Goal: Transaction & Acquisition: Purchase product/service

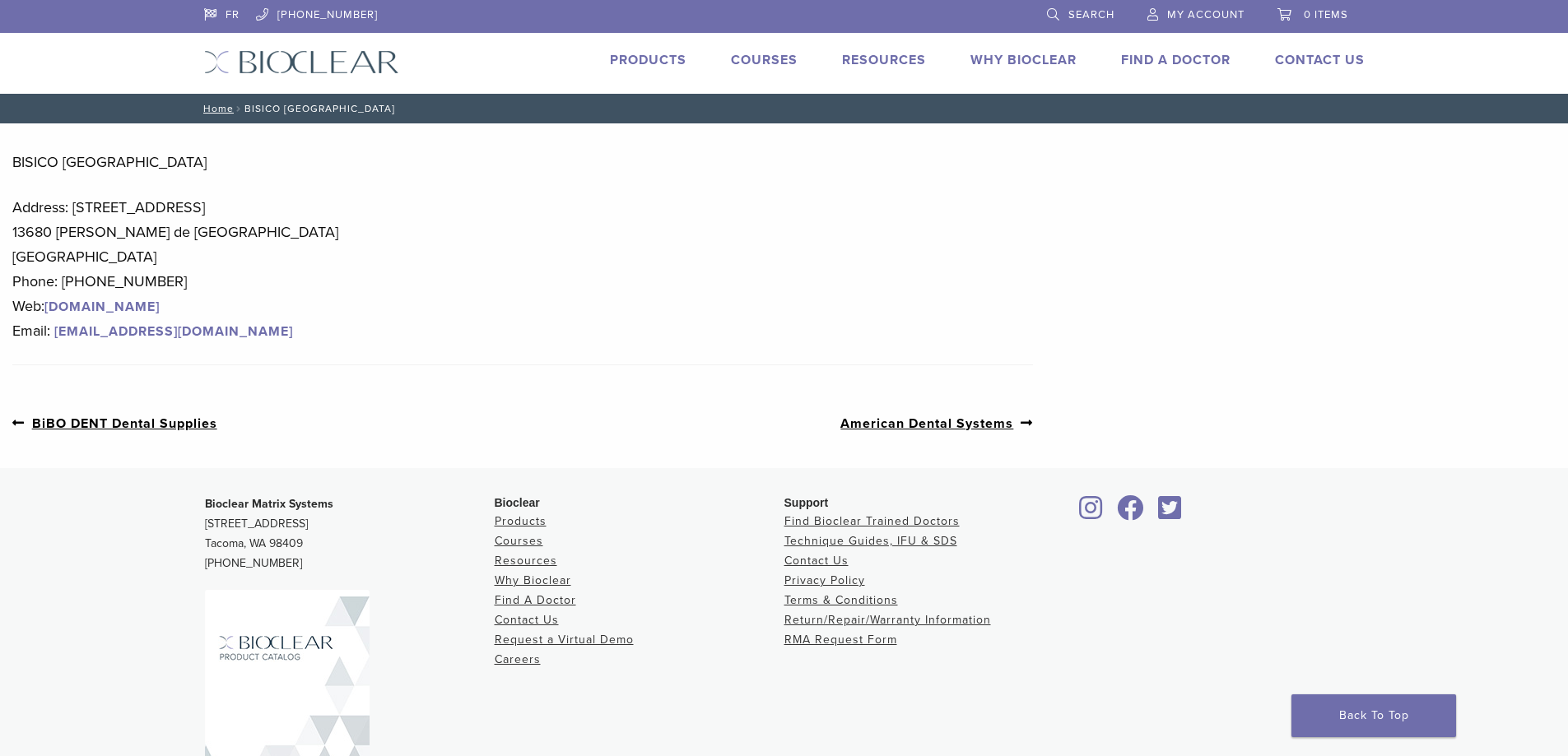
click at [622, 56] on link "Products" at bounding box center [648, 60] width 77 height 16
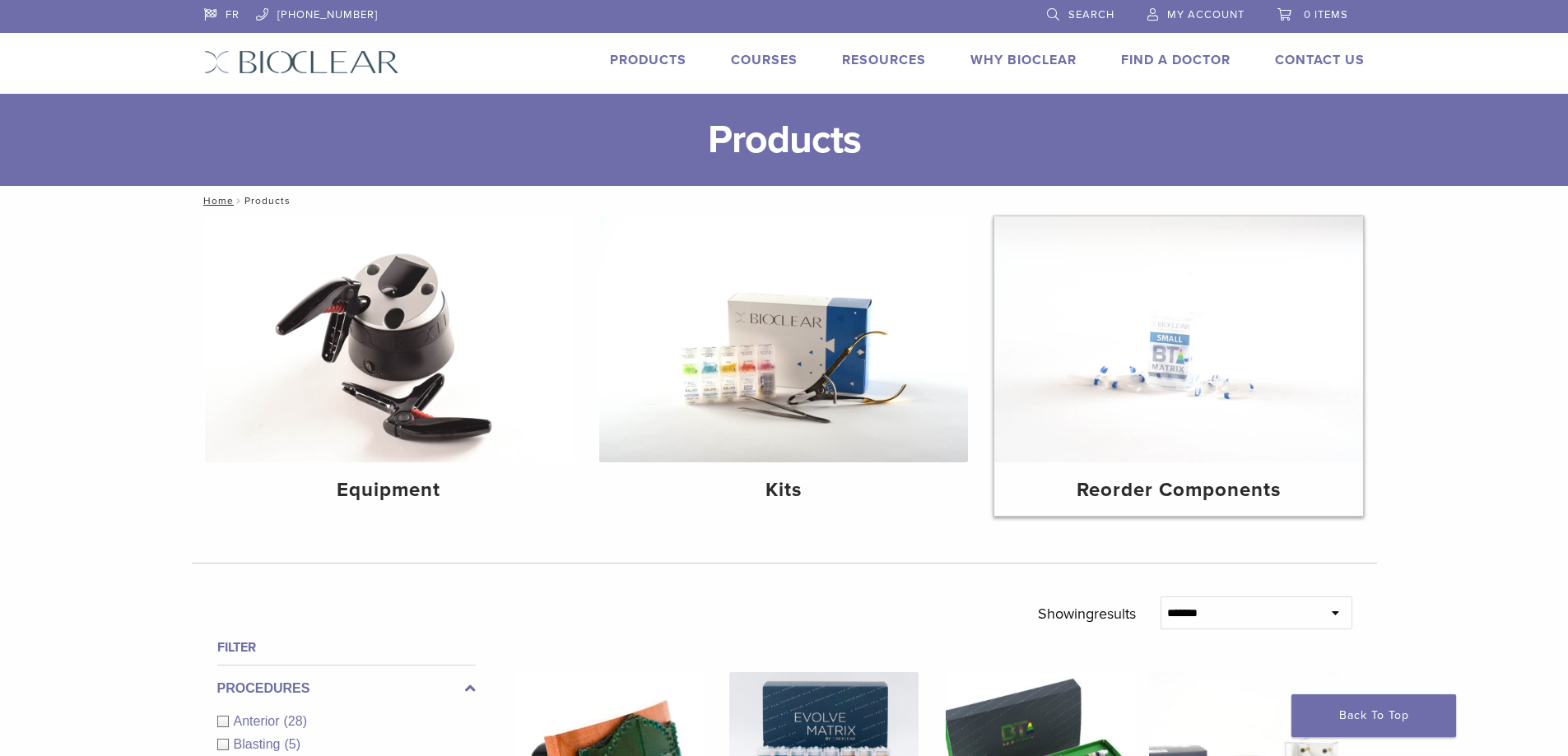
click at [1120, 399] on img at bounding box center [1178, 339] width 369 height 246
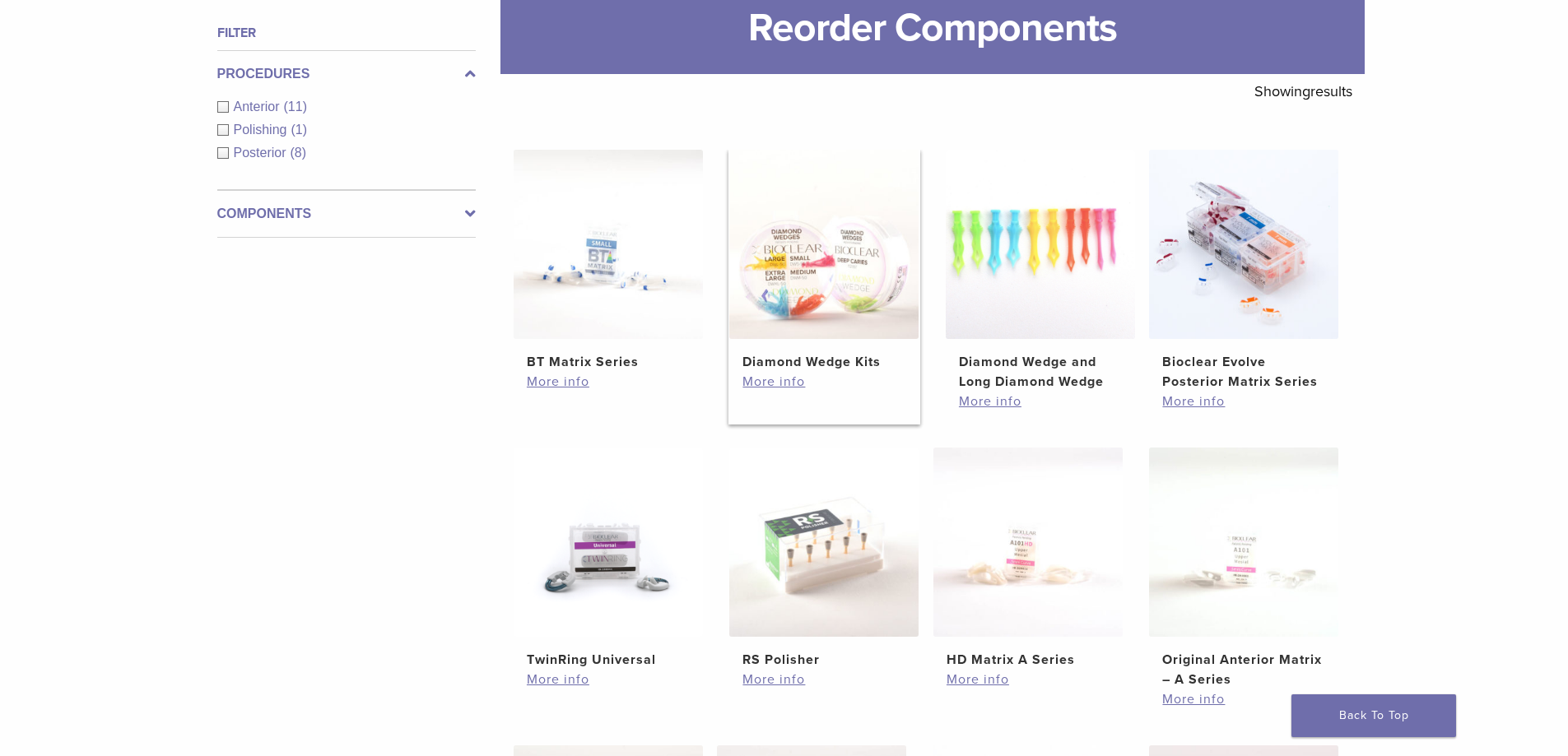
scroll to position [247, 0]
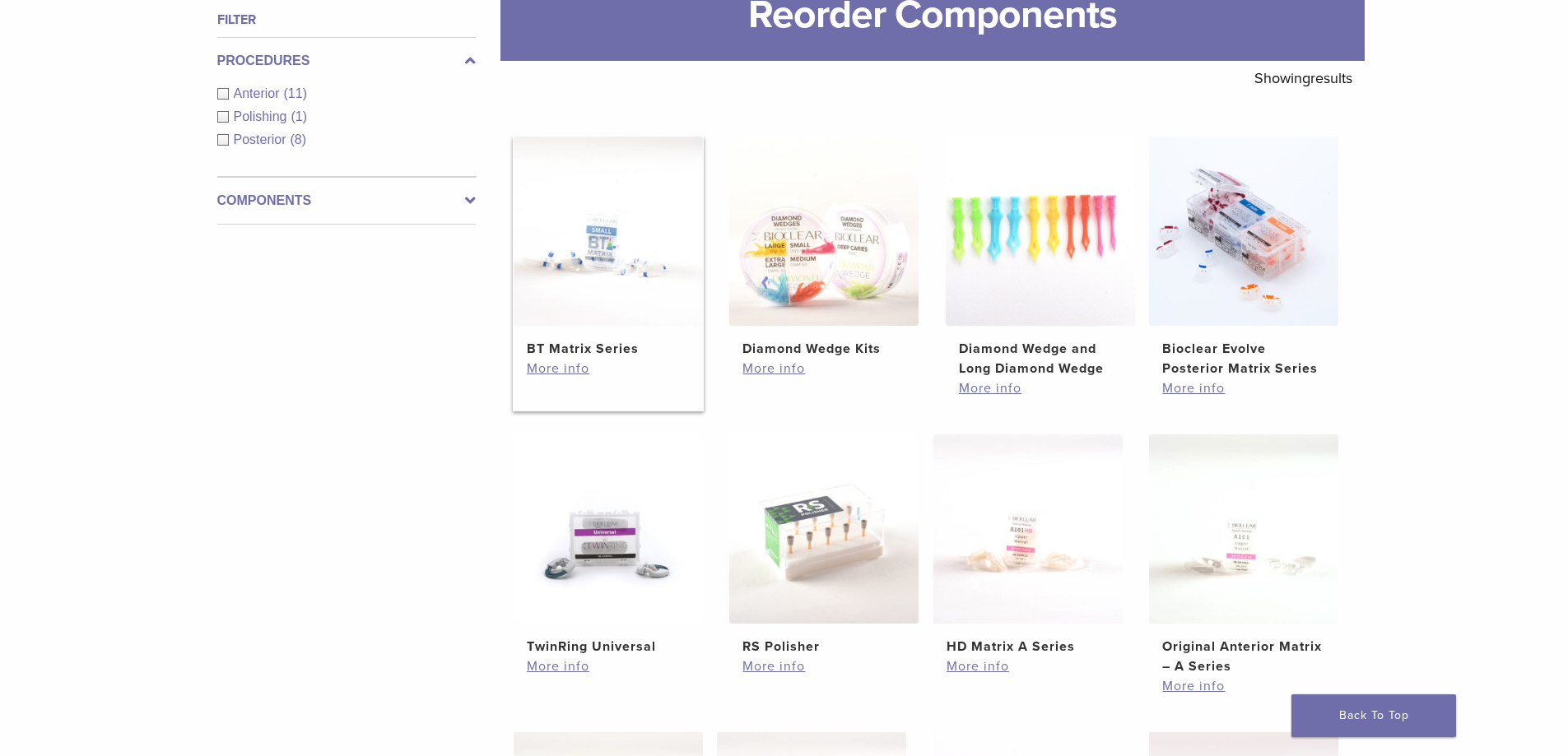
click at [590, 279] on img at bounding box center [607, 231] width 189 height 189
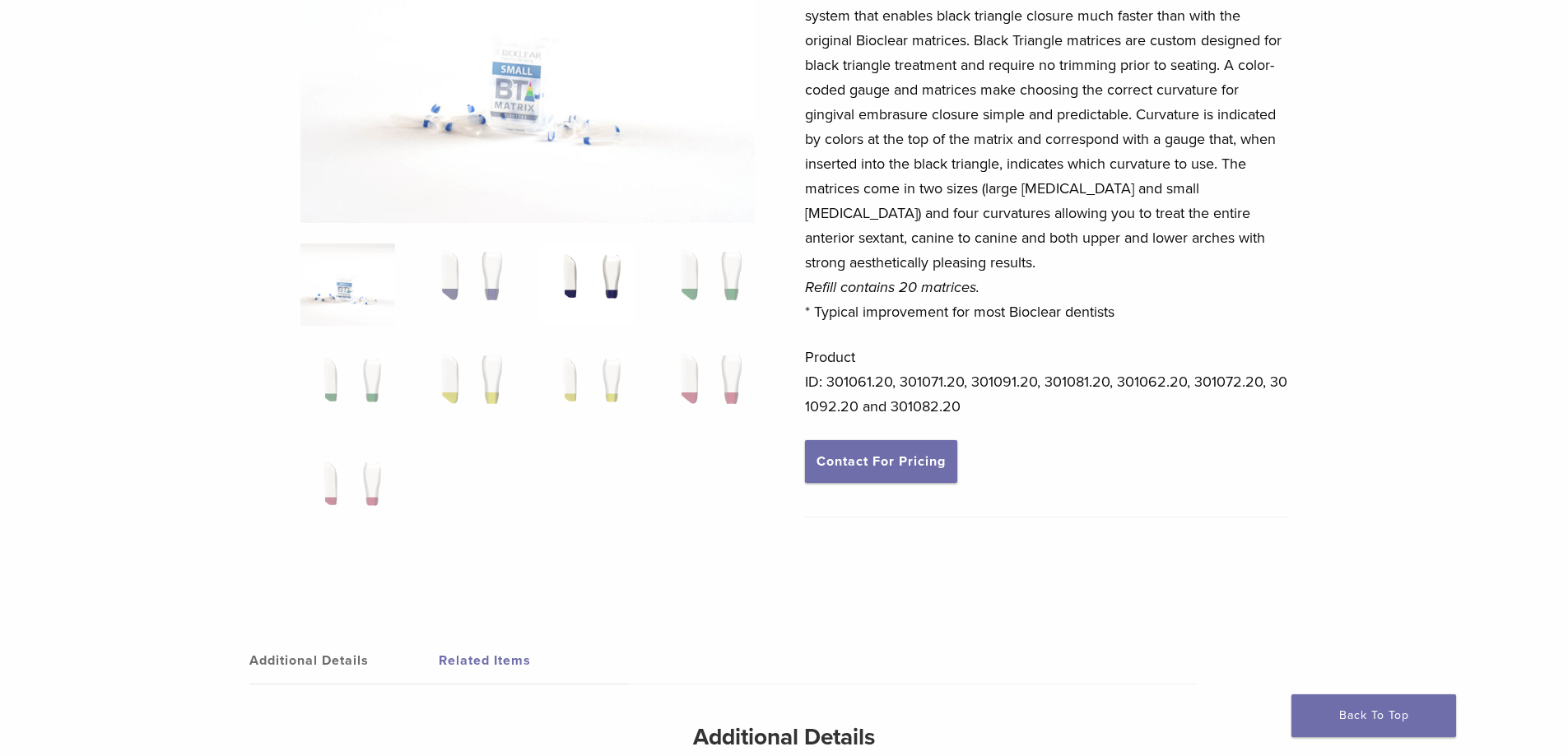
scroll to position [247, 0]
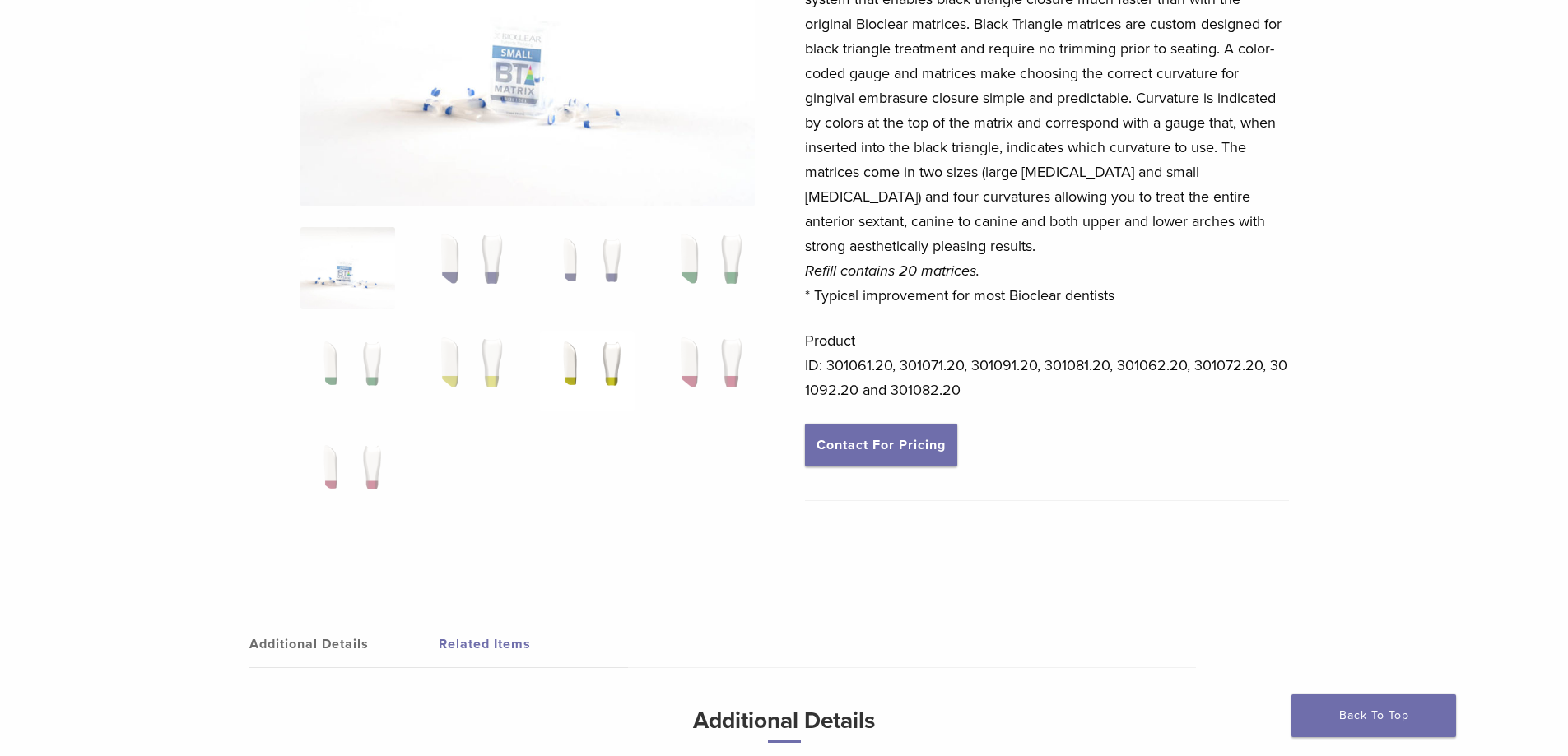
click at [617, 370] on img at bounding box center [587, 371] width 95 height 83
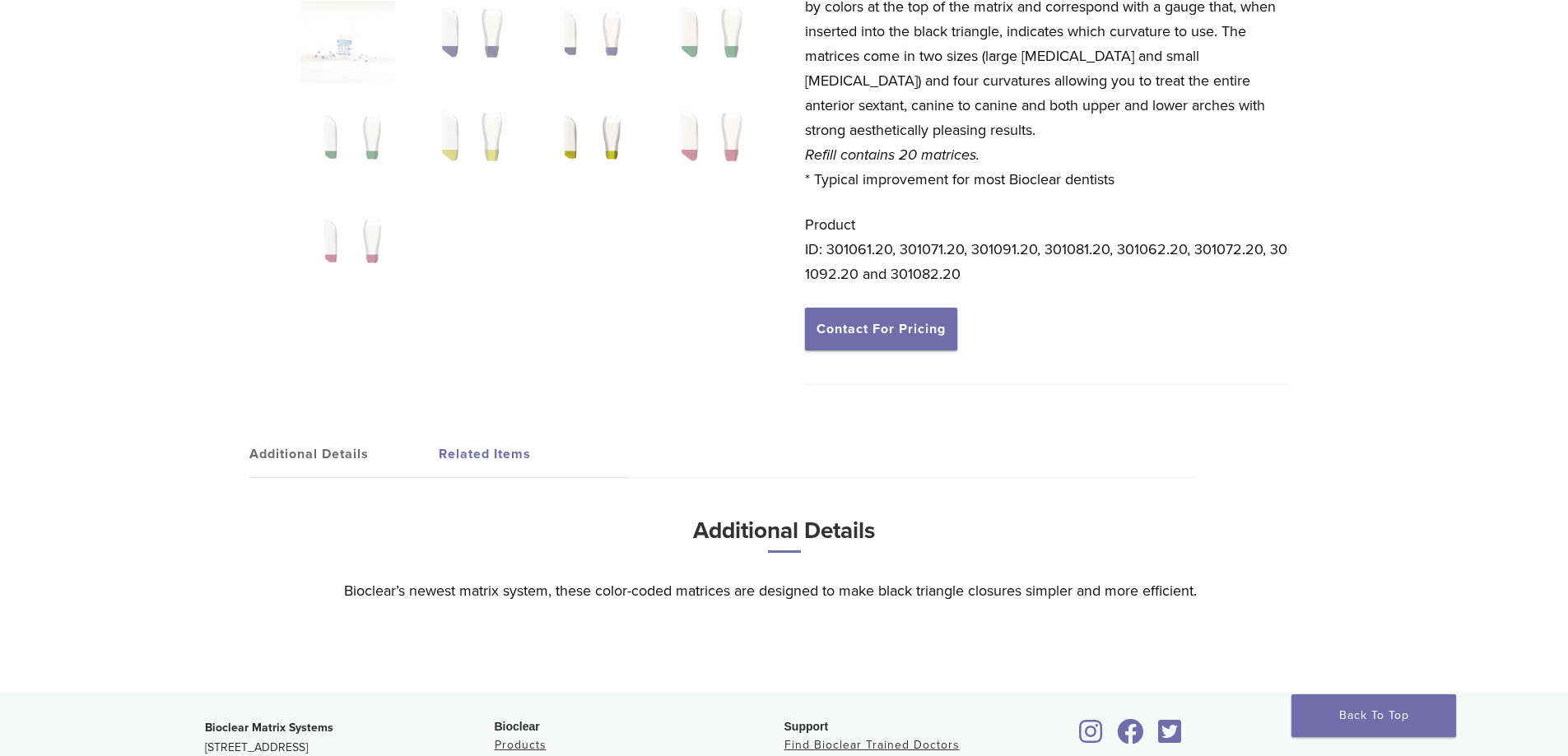
scroll to position [0, 0]
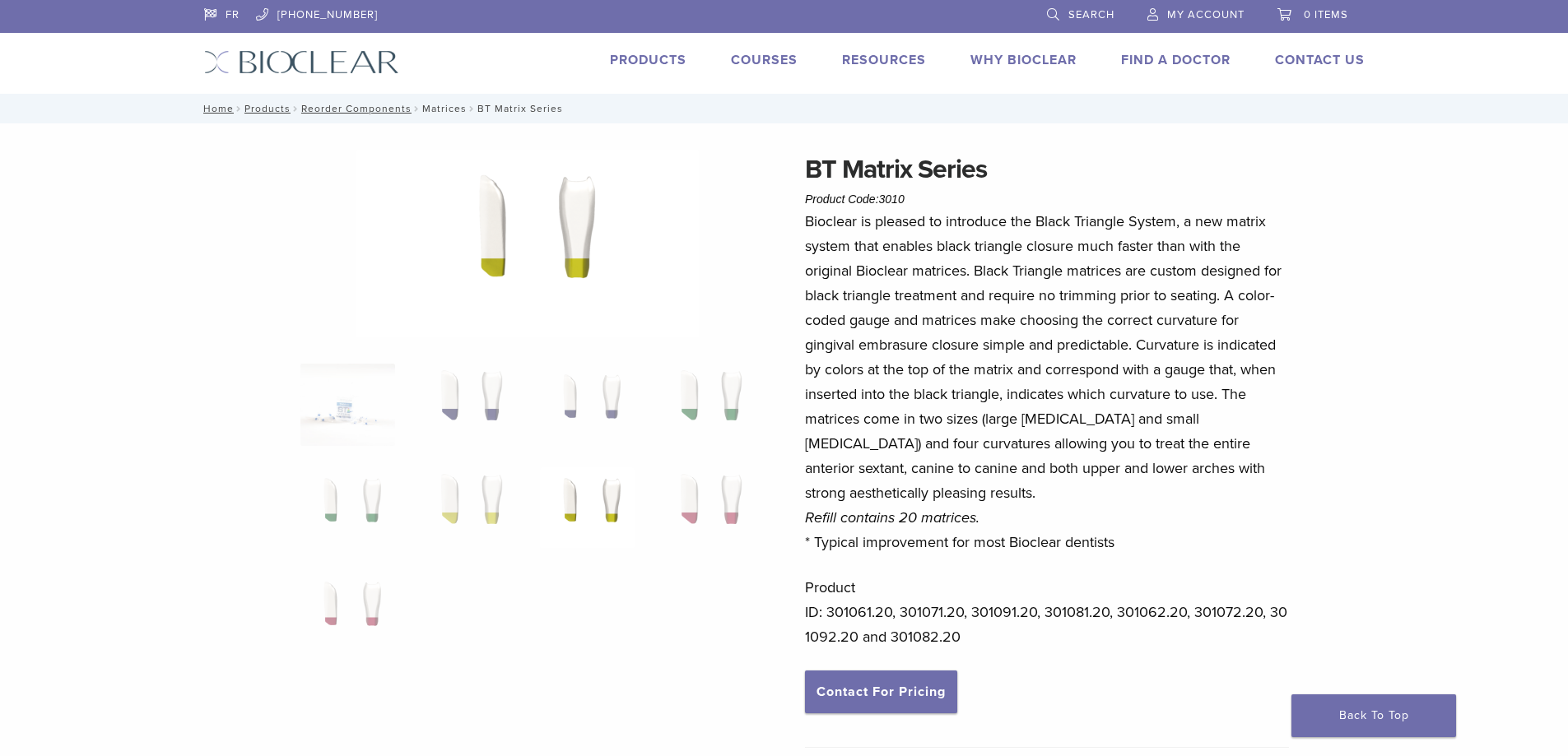
click at [450, 110] on link "Matrices" at bounding box center [444, 108] width 45 height 11
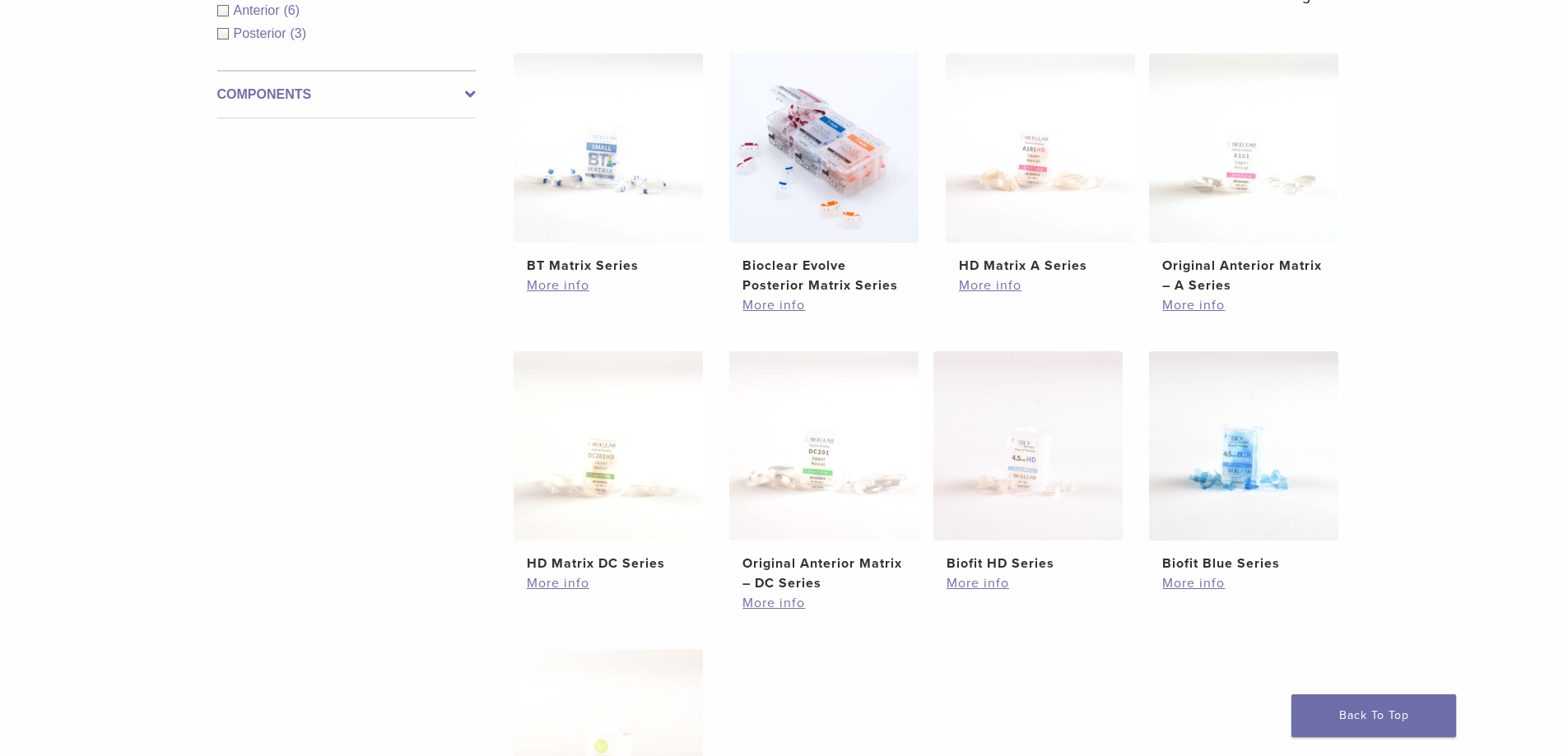
scroll to position [329, 0]
click at [565, 170] on img at bounding box center [607, 148] width 189 height 189
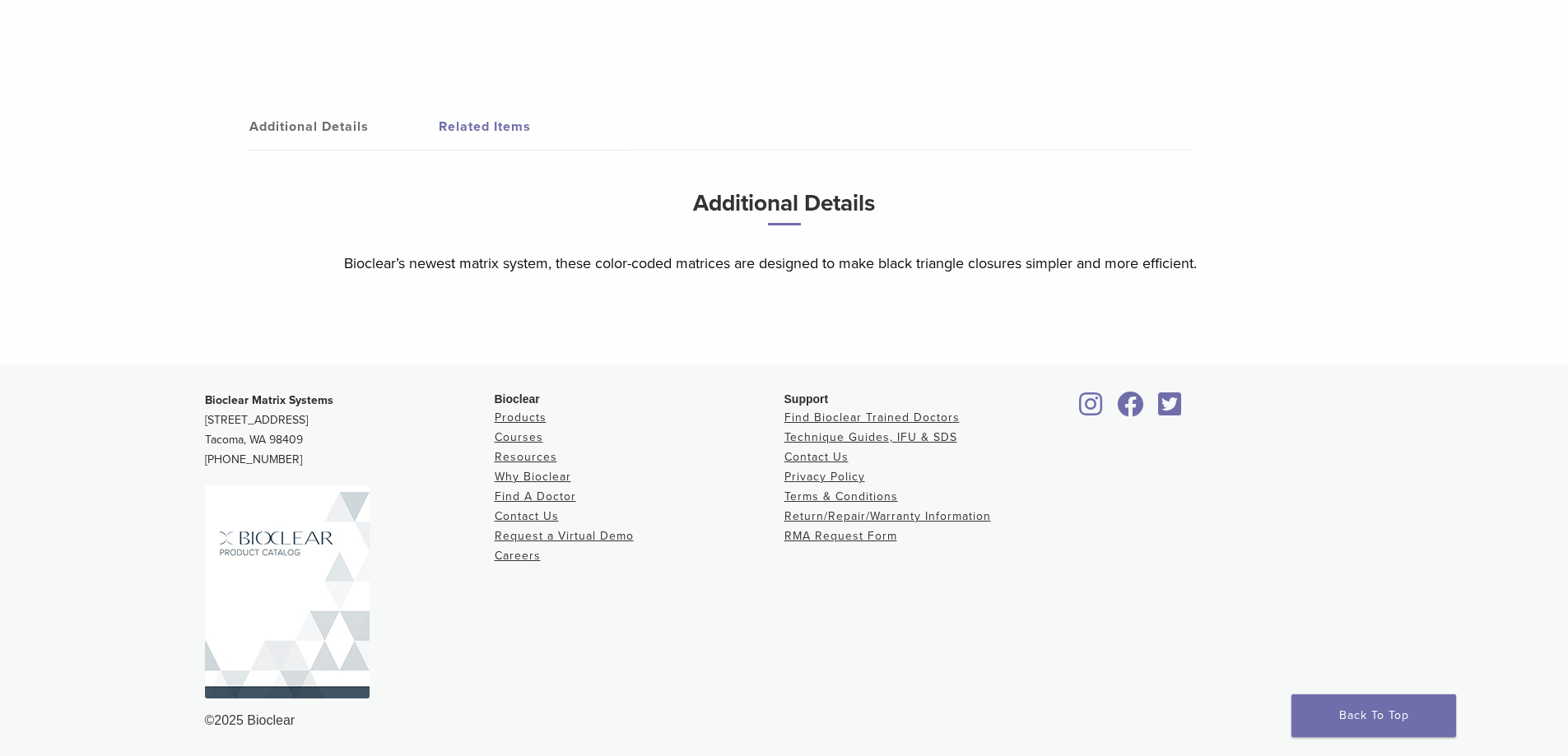
scroll to position [765, 0]
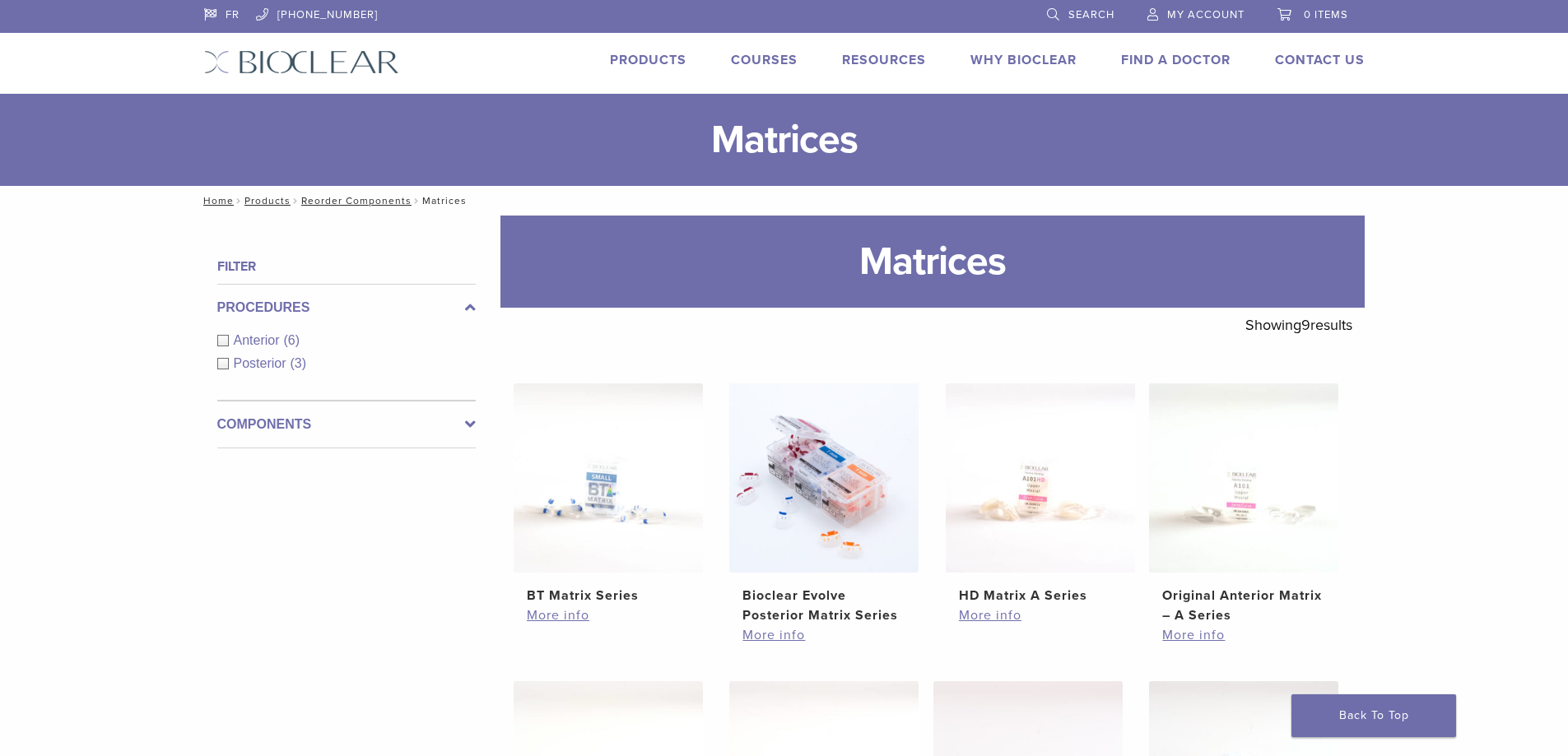
scroll to position [321, 0]
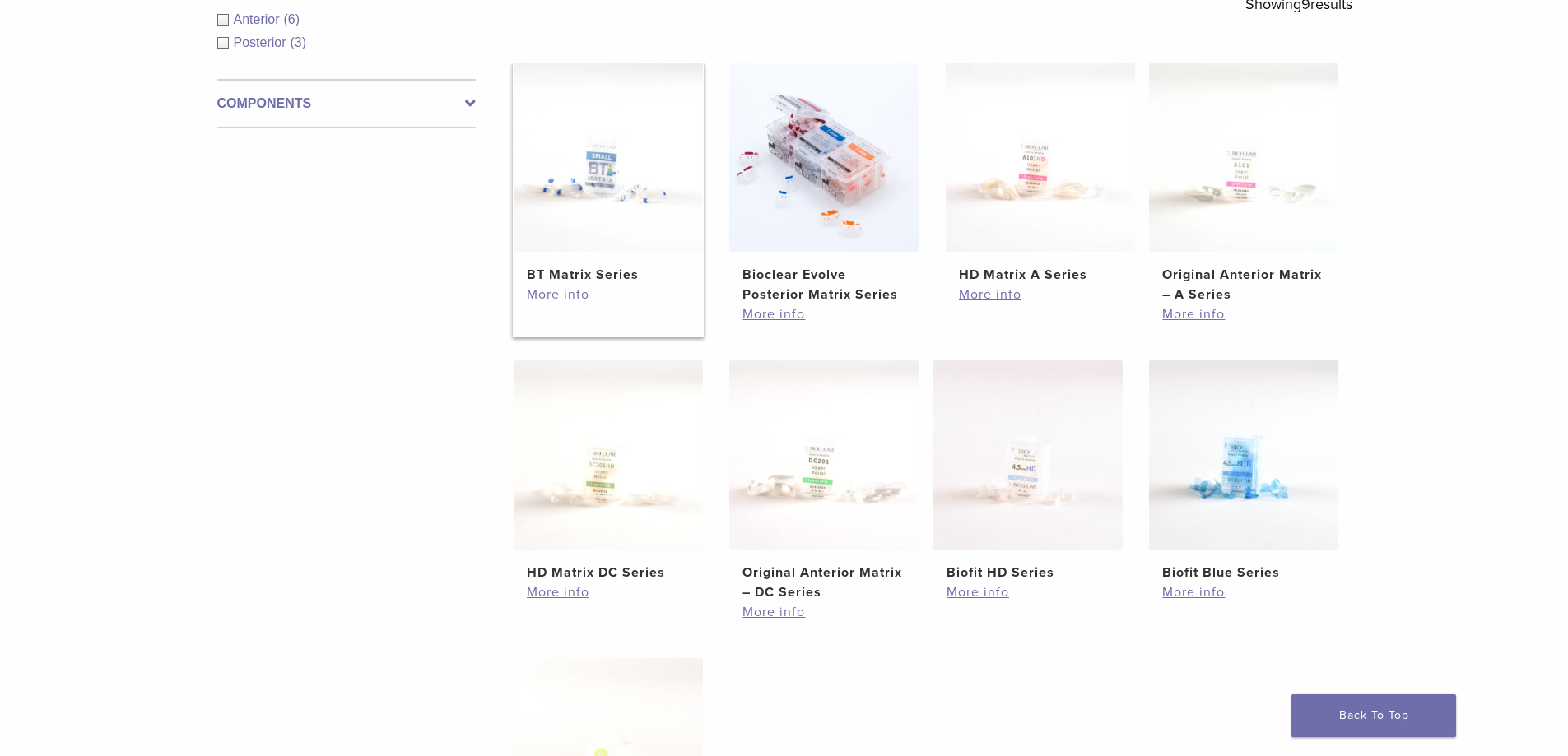
click at [573, 292] on link "More info" at bounding box center [607, 294] width 163 height 20
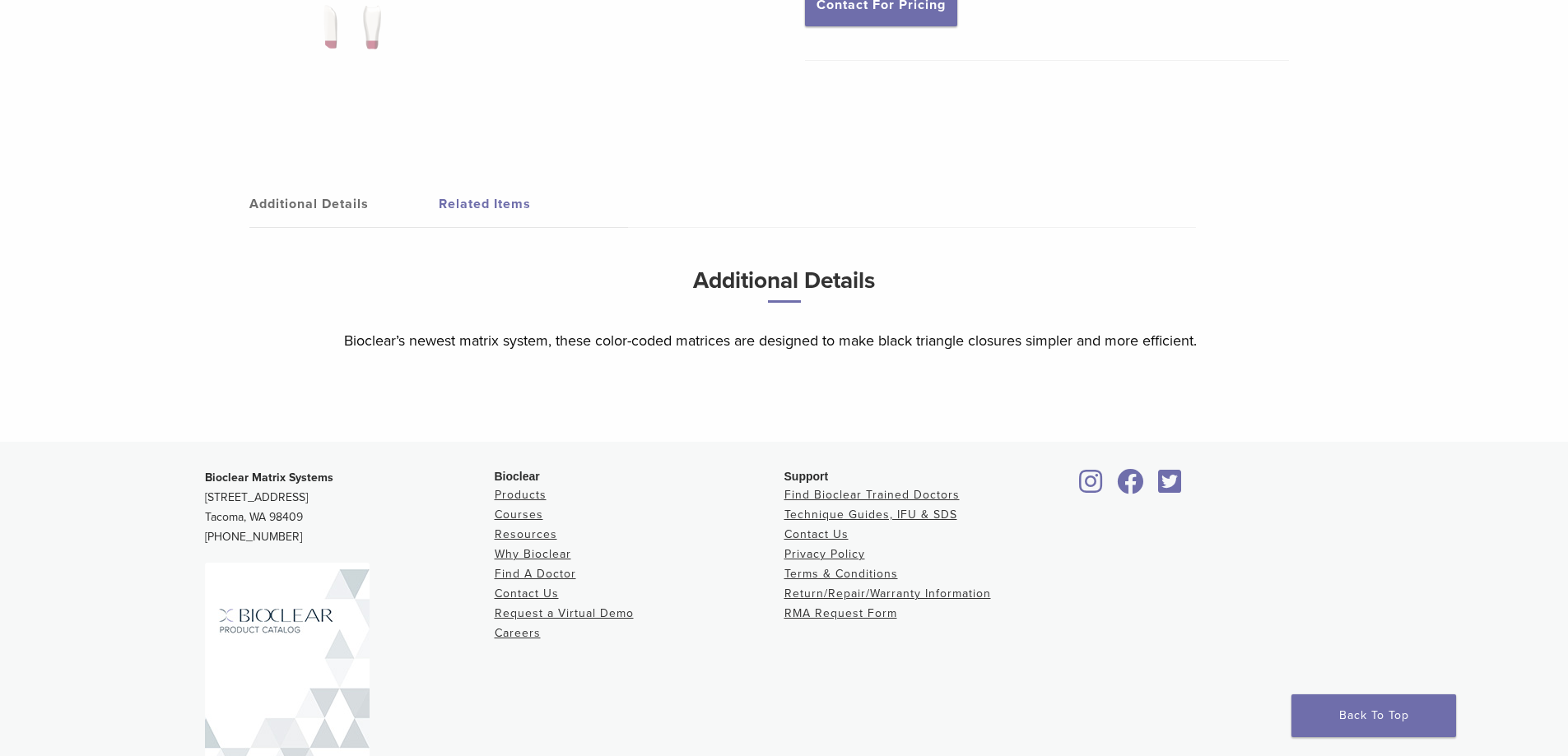
scroll to position [765, 0]
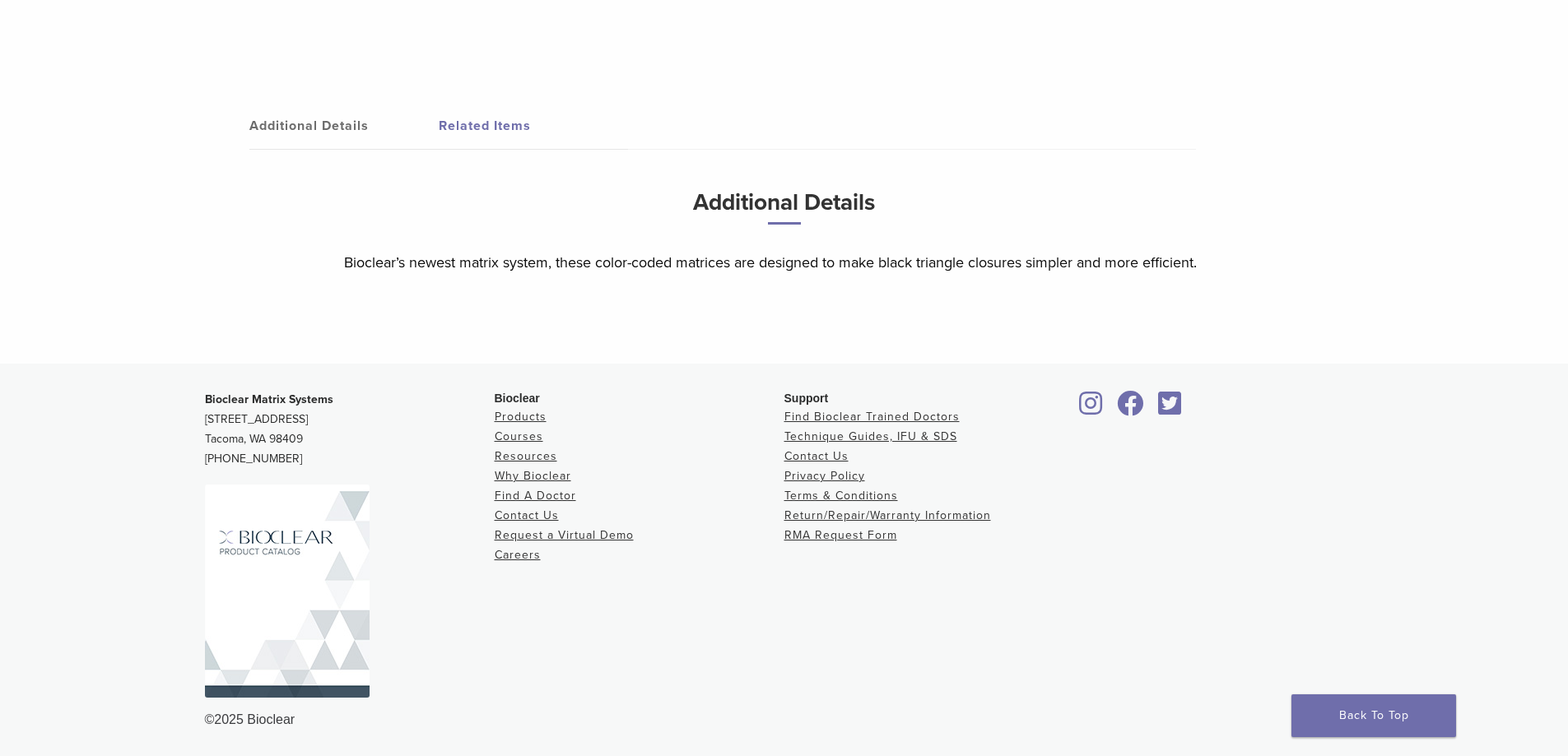
click at [297, 561] on img at bounding box center [287, 591] width 164 height 213
